Goal: Information Seeking & Learning: Compare options

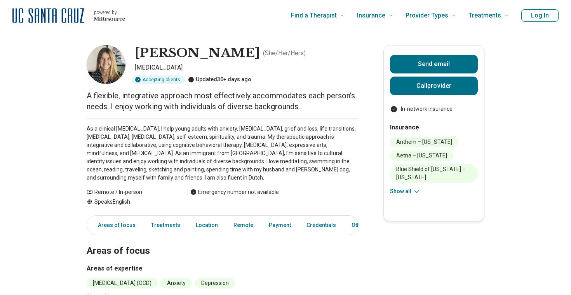
scroll to position [3, 0]
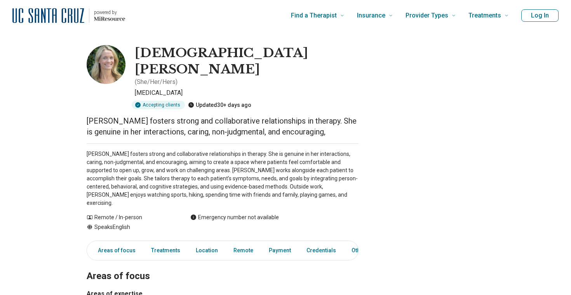
scroll to position [21, 0]
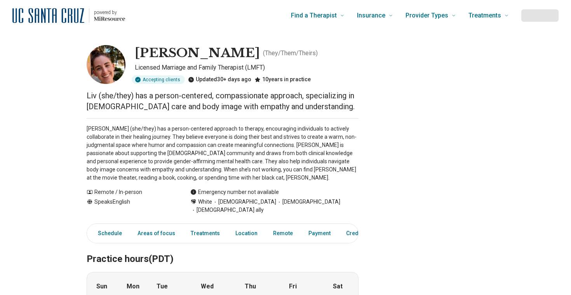
scroll to position [3, 0]
